Goal: Book appointment/travel/reservation

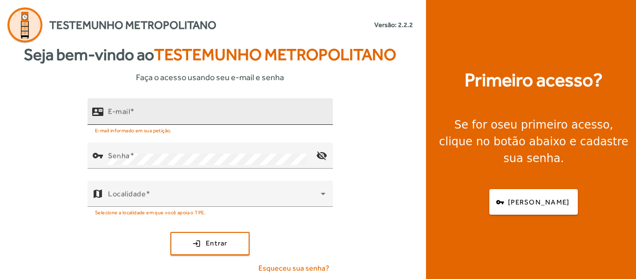
click at [150, 115] on input "E-mail" at bounding box center [217, 115] width 218 height 11
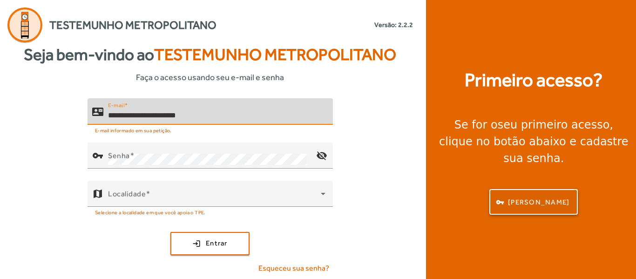
type input "**********"
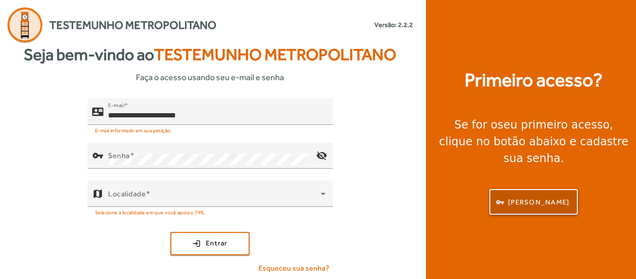
click at [532, 199] on span "button" at bounding box center [533, 202] width 87 height 22
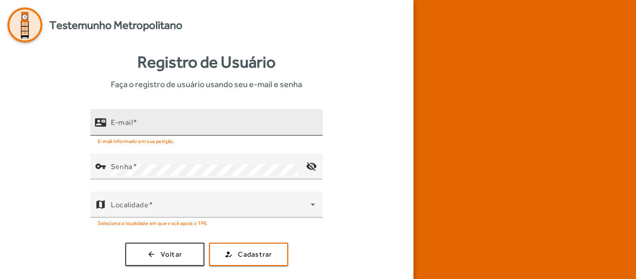
click at [235, 116] on div "E-mail" at bounding box center [213, 122] width 204 height 27
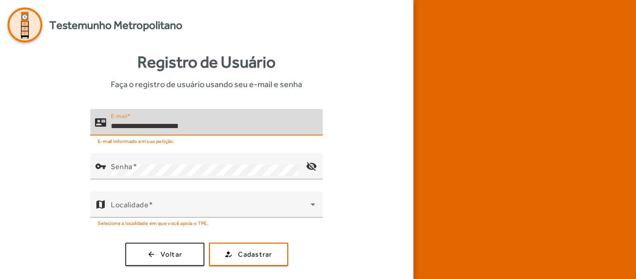
type input "**********"
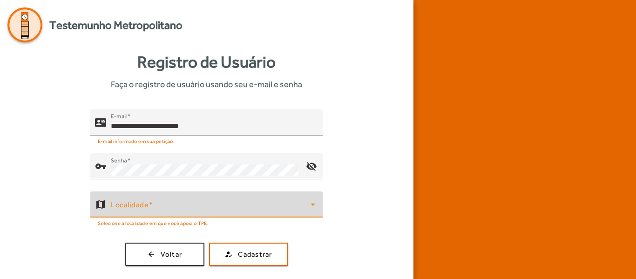
click at [181, 203] on span at bounding box center [211, 208] width 200 height 11
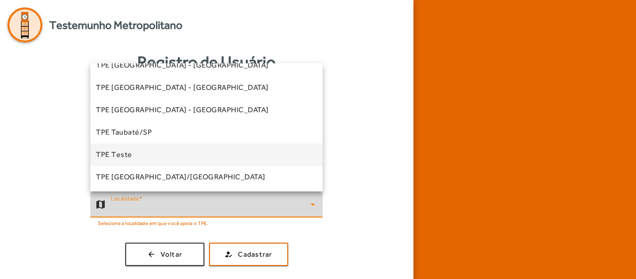
scroll to position [282, 0]
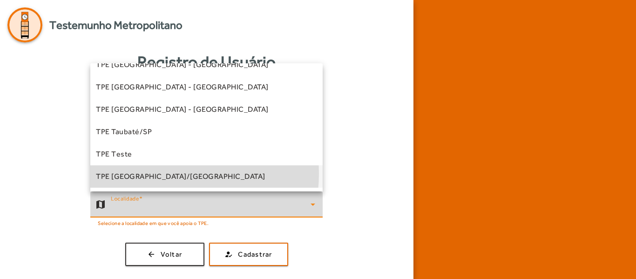
click at [156, 174] on span "TPE [GEOGRAPHIC_DATA]/[GEOGRAPHIC_DATA]" at bounding box center [181, 176] width 170 height 11
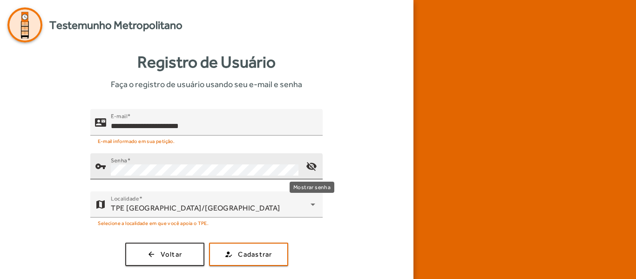
click at [313, 170] on mat-icon "visibility_off" at bounding box center [312, 166] width 22 height 22
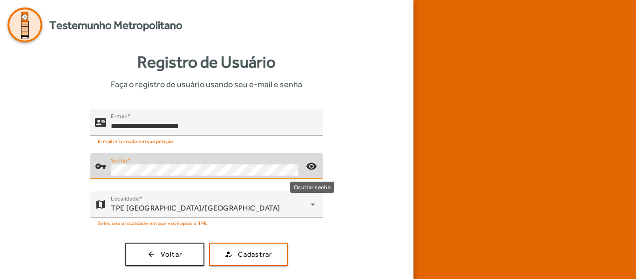
click at [316, 166] on mat-icon "visibility" at bounding box center [312, 166] width 22 height 22
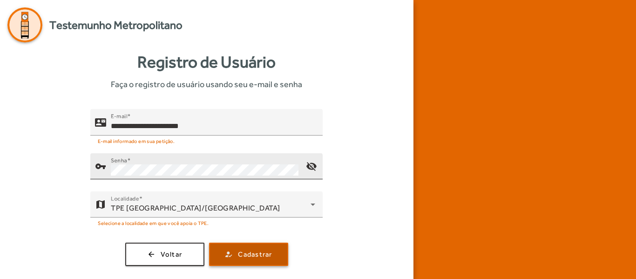
click at [252, 250] on span "Cadastrar" at bounding box center [255, 254] width 34 height 11
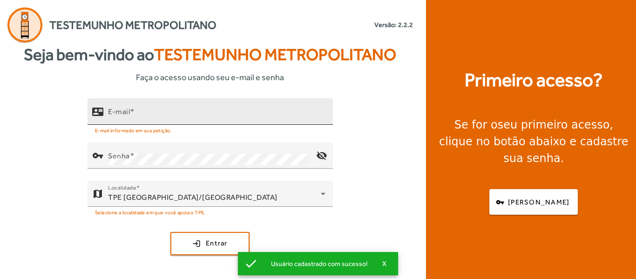
click at [184, 115] on input "E-mail" at bounding box center [217, 115] width 218 height 11
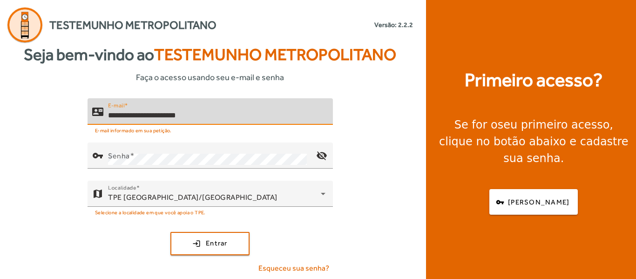
type input "**********"
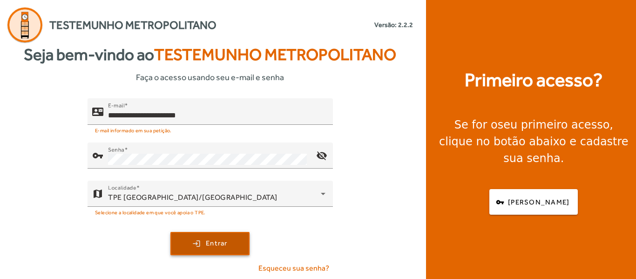
click at [209, 235] on span "submit" at bounding box center [209, 243] width 77 height 22
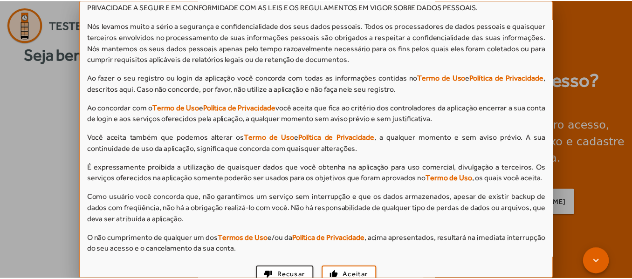
scroll to position [936, 0]
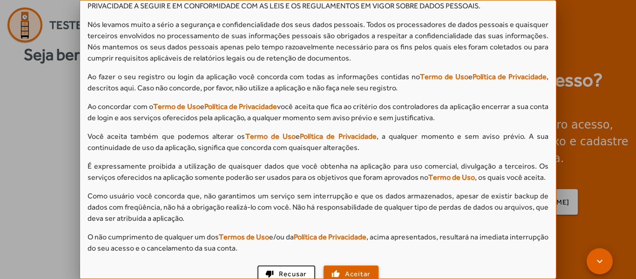
click at [348, 269] on span "button" at bounding box center [352, 274] width 54 height 22
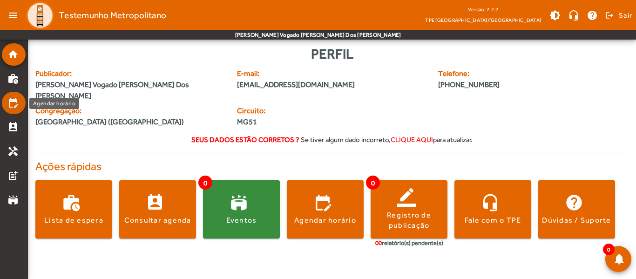
click at [16, 109] on mat-list-item "edit_calendar" at bounding box center [14, 103] width 24 height 22
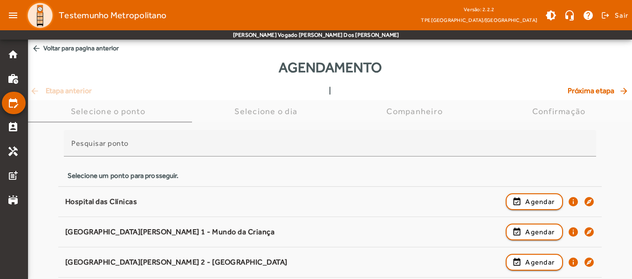
click at [221, 73] on div "Agendamento" at bounding box center [330, 71] width 604 height 28
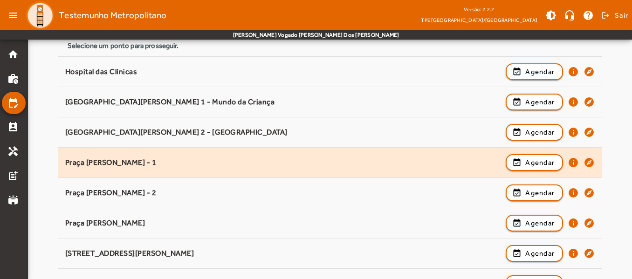
scroll to position [112, 0]
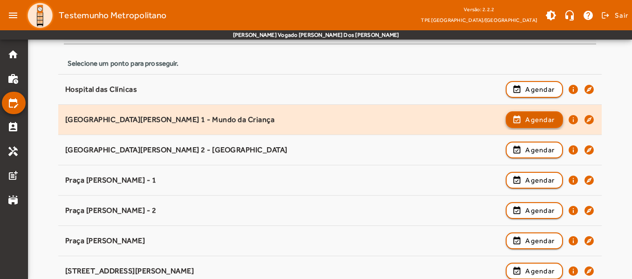
click at [523, 124] on span "button" at bounding box center [533, 120] width 55 height 22
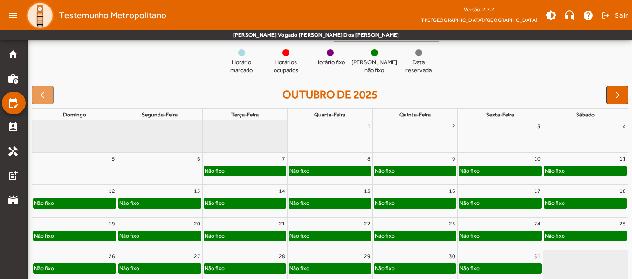
scroll to position [134, 0]
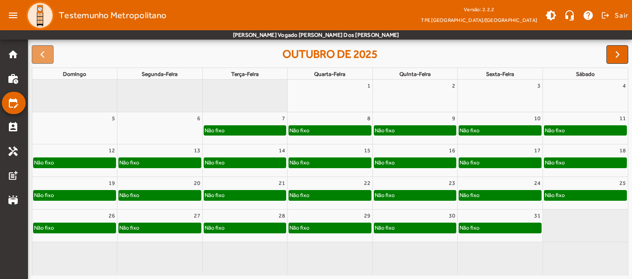
click at [573, 129] on div "Não fixo" at bounding box center [585, 130] width 82 height 9
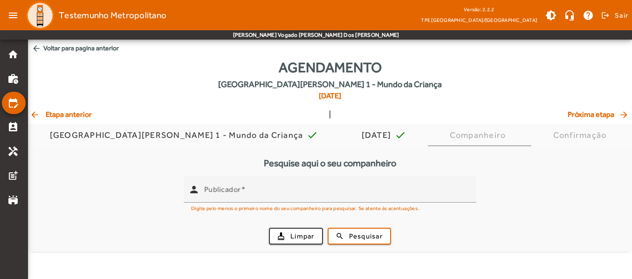
scroll to position [0, 0]
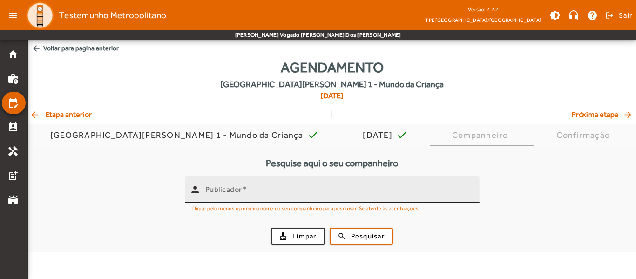
click at [258, 192] on input "Publicador" at bounding box center [338, 193] width 267 height 11
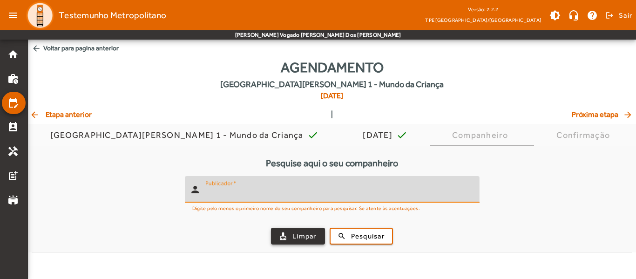
click at [295, 238] on span "Limpar" at bounding box center [304, 236] width 24 height 11
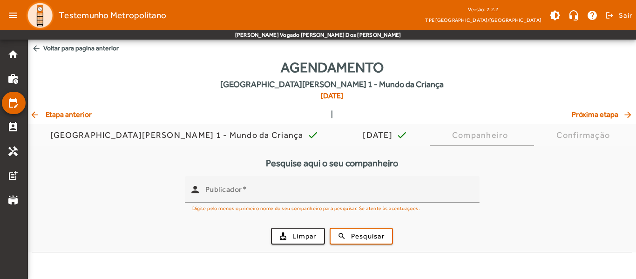
click at [52, 45] on span "arrow_back Voltar para pagina anterior" at bounding box center [332, 48] width 608 height 17
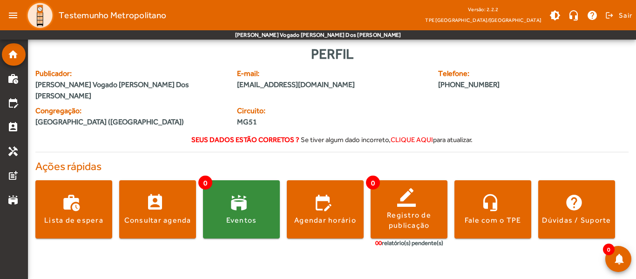
click at [14, 115] on mat-accordion "home work_history edit_calendar perm_contact_calendar handyman post_add stadium" at bounding box center [14, 127] width 24 height 168
click at [12, 120] on mat-list-item "perm_contact_calendar" at bounding box center [14, 127] width 24 height 22
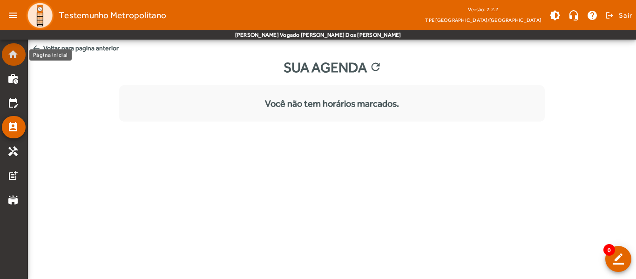
click at [6, 57] on mat-list-item "home" at bounding box center [14, 54] width 24 height 22
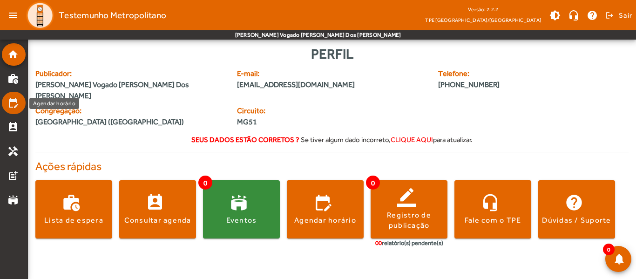
click at [17, 95] on mat-list-item "edit_calendar" at bounding box center [14, 103] width 24 height 22
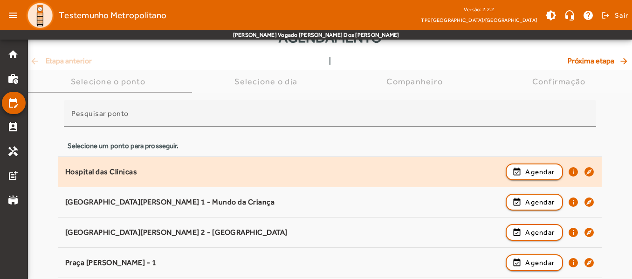
scroll to position [47, 0]
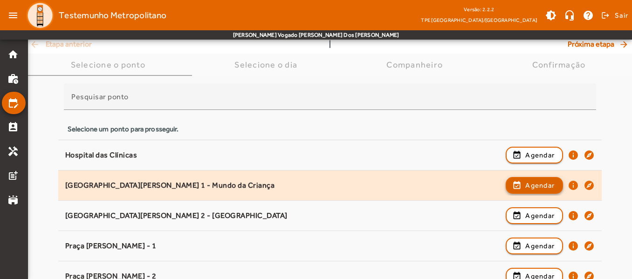
click at [520, 183] on span "button" at bounding box center [533, 185] width 55 height 22
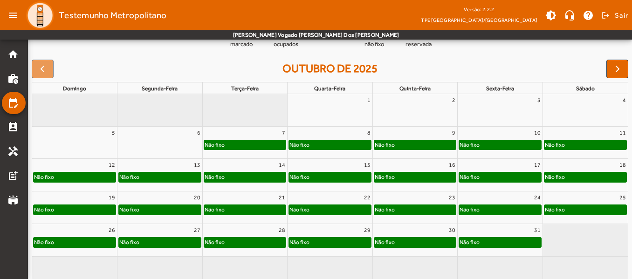
scroll to position [134, 0]
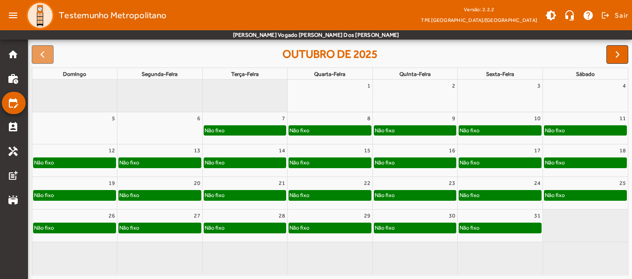
click at [583, 131] on div "Não fixo" at bounding box center [585, 130] width 82 height 9
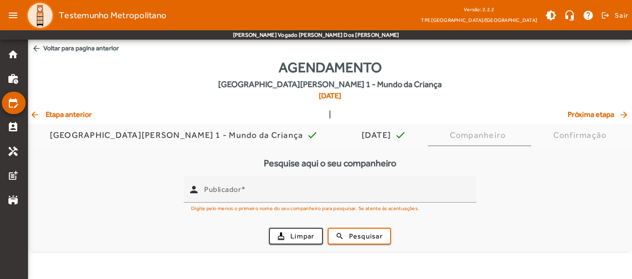
scroll to position [0, 0]
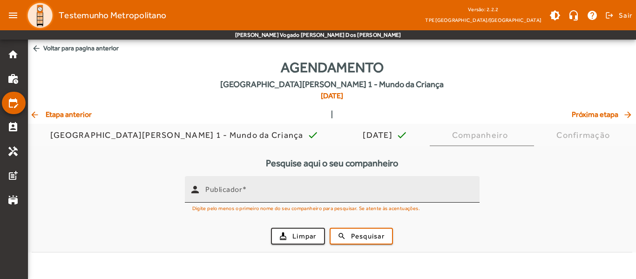
click at [243, 186] on span at bounding box center [244, 189] width 5 height 9
click at [243, 188] on input "Publicador" at bounding box center [338, 193] width 267 height 11
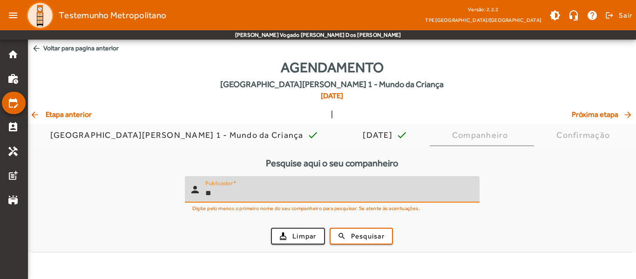
type input "*"
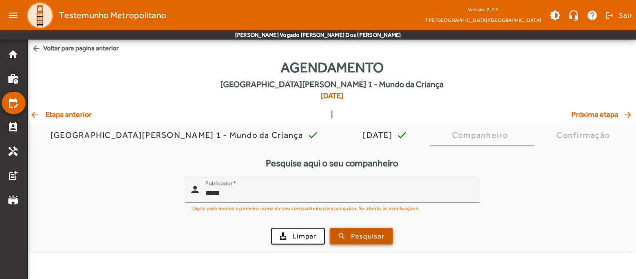
drag, startPoint x: 344, startPoint y: 233, endPoint x: 341, endPoint y: 254, distance: 21.1
click at [344, 234] on span "submit" at bounding box center [361, 236] width 61 height 22
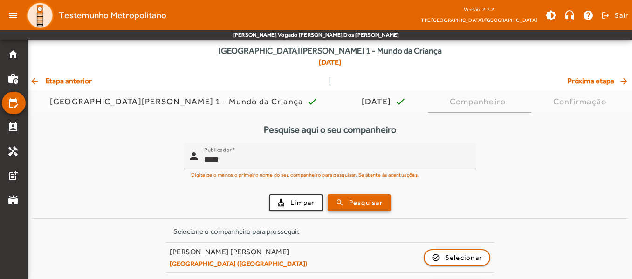
scroll to position [65, 0]
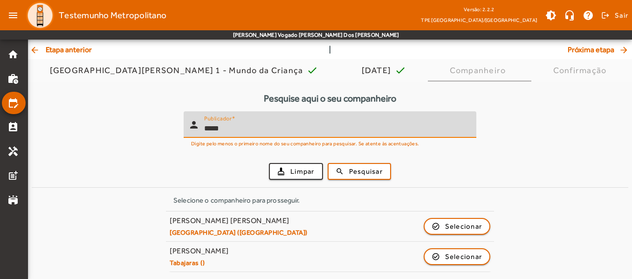
drag, startPoint x: 238, startPoint y: 126, endPoint x: 155, endPoint y: 126, distance: 83.4
click at [155, 126] on form "person Publicador ***** Digite pelo menos o primeiro nome do seu companheiro pa…" at bounding box center [330, 149] width 596 height 76
type input "*****"
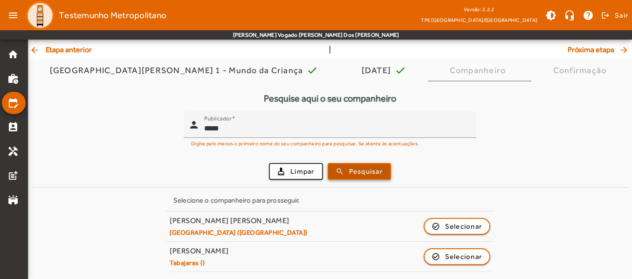
click at [352, 166] on span "Pesquisar" at bounding box center [366, 171] width 34 height 11
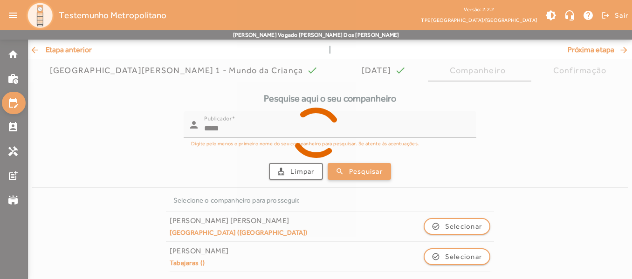
scroll to position [34, 0]
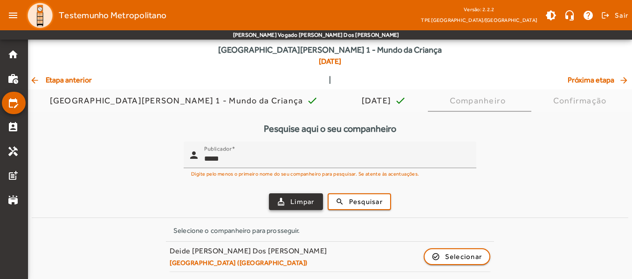
click at [286, 197] on span "button" at bounding box center [296, 201] width 52 height 22
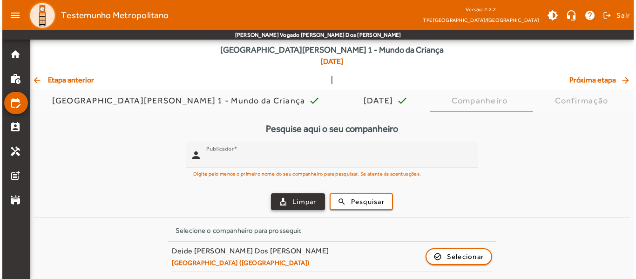
scroll to position [0, 0]
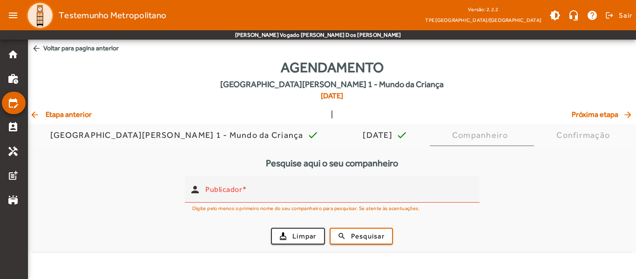
click at [38, 47] on mat-icon "arrow_back" at bounding box center [36, 48] width 9 height 9
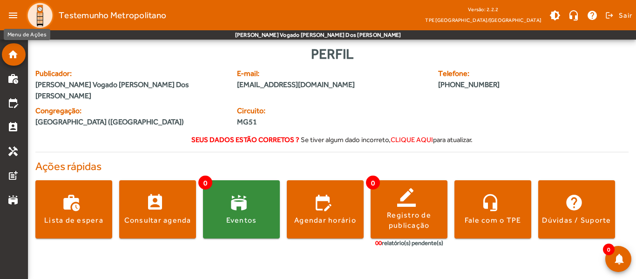
click at [13, 16] on mat-icon "menu" at bounding box center [13, 15] width 19 height 19
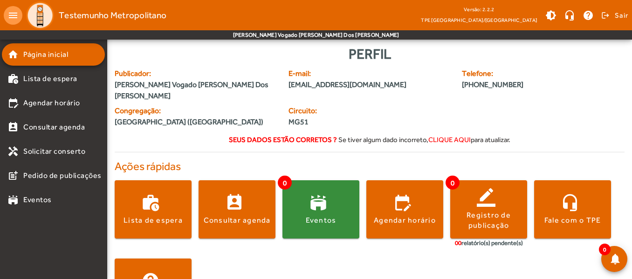
click at [13, 16] on mat-icon "menu" at bounding box center [13, 15] width 19 height 19
